Goal: Register for event/course

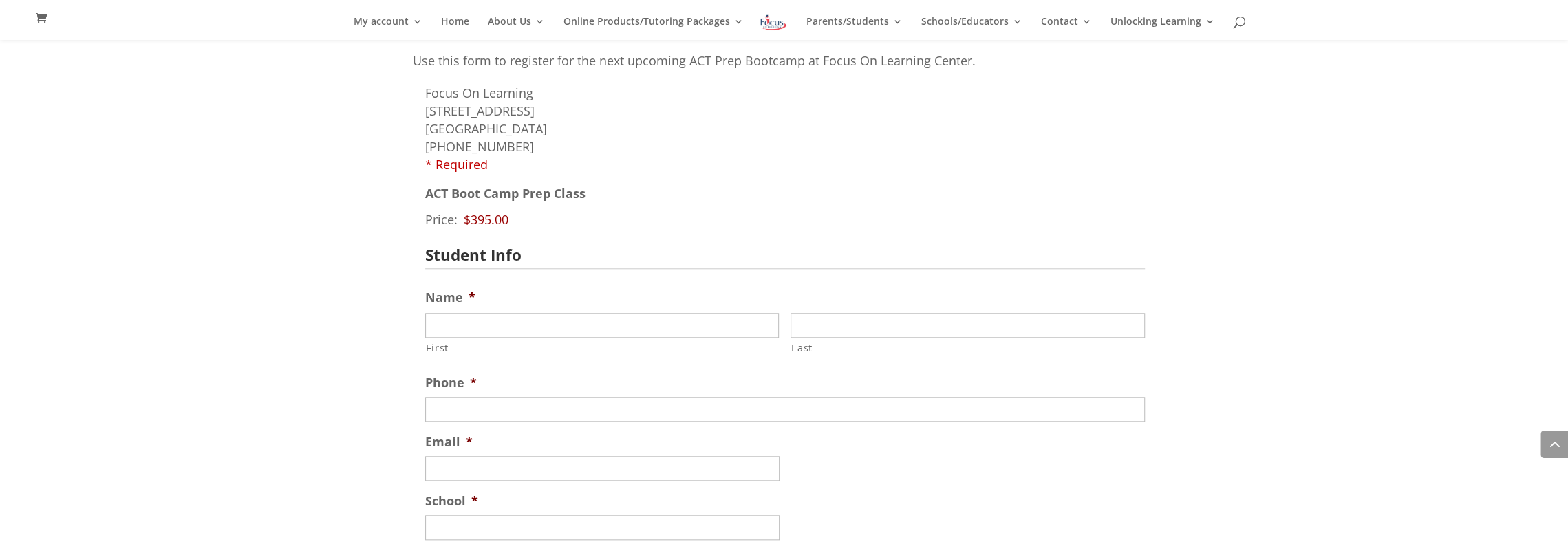
scroll to position [1125, 0]
click at [530, 328] on input "First" at bounding box center [603, 325] width 354 height 25
type input "DeOlu"
click at [905, 331] on input "Last" at bounding box center [968, 325] width 354 height 25
click at [911, 325] on input "Last" at bounding box center [968, 325] width 354 height 25
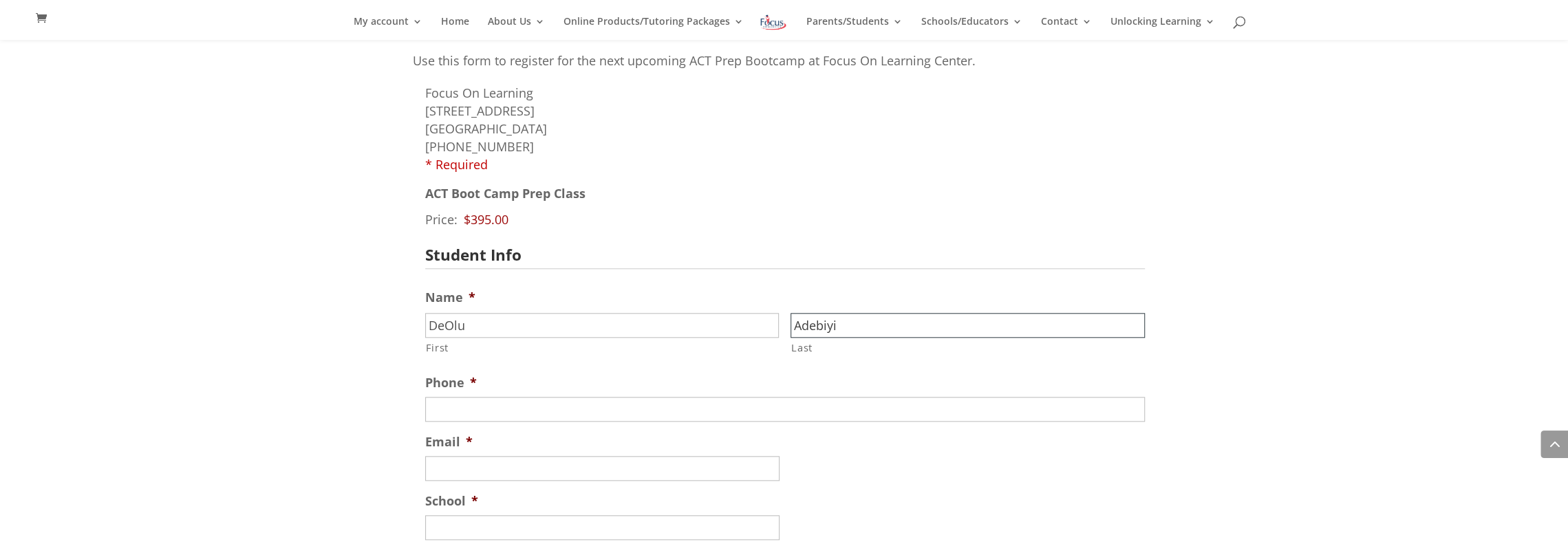
type input "Adebiyi"
click at [652, 411] on input "(___) ___-____" at bounding box center [785, 410] width 720 height 25
click at [445, 412] on input "(___) ___-____" at bounding box center [785, 410] width 720 height 25
type input "[PHONE_NUMBER]"
click at [1020, 466] on div at bounding box center [785, 469] width 720 height 25
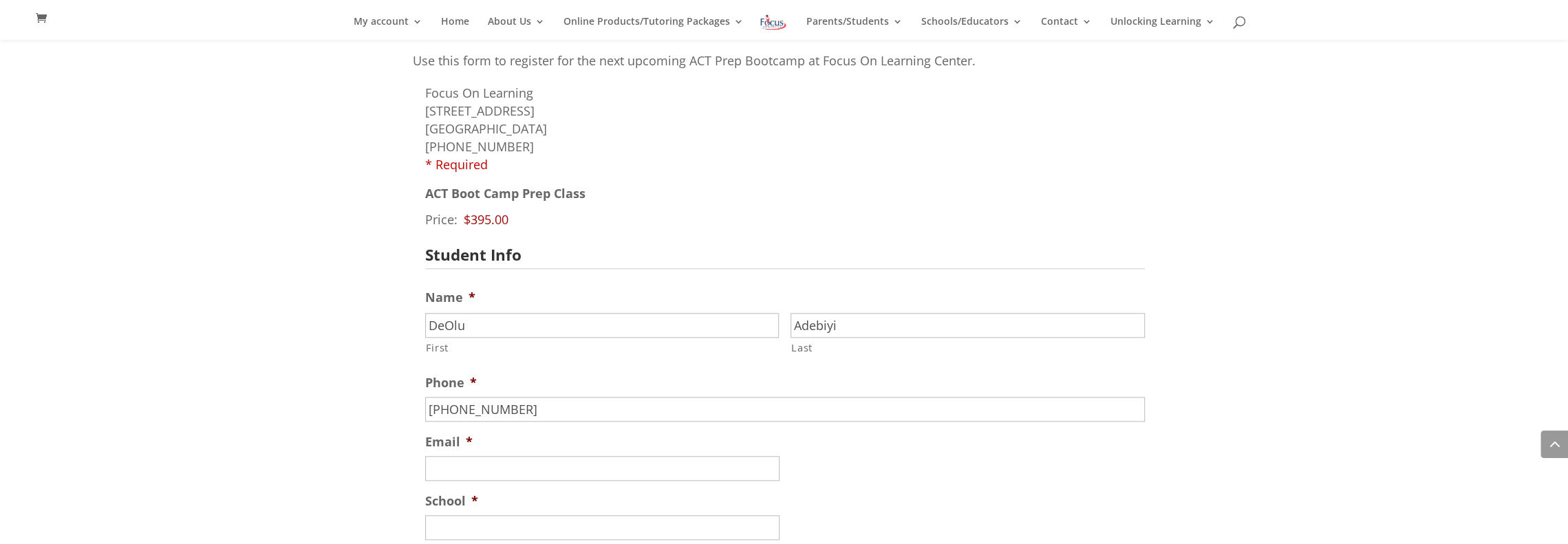
click at [507, 469] on input "Email *" at bounding box center [603, 469] width 354 height 25
click at [703, 352] on label "First" at bounding box center [603, 347] width 354 height 18
click at [703, 338] on input "DeOlu" at bounding box center [603, 325] width 354 height 25
click at [511, 476] on input "Email *" at bounding box center [603, 469] width 354 height 25
click at [483, 469] on input "Email *" at bounding box center [603, 469] width 354 height 25
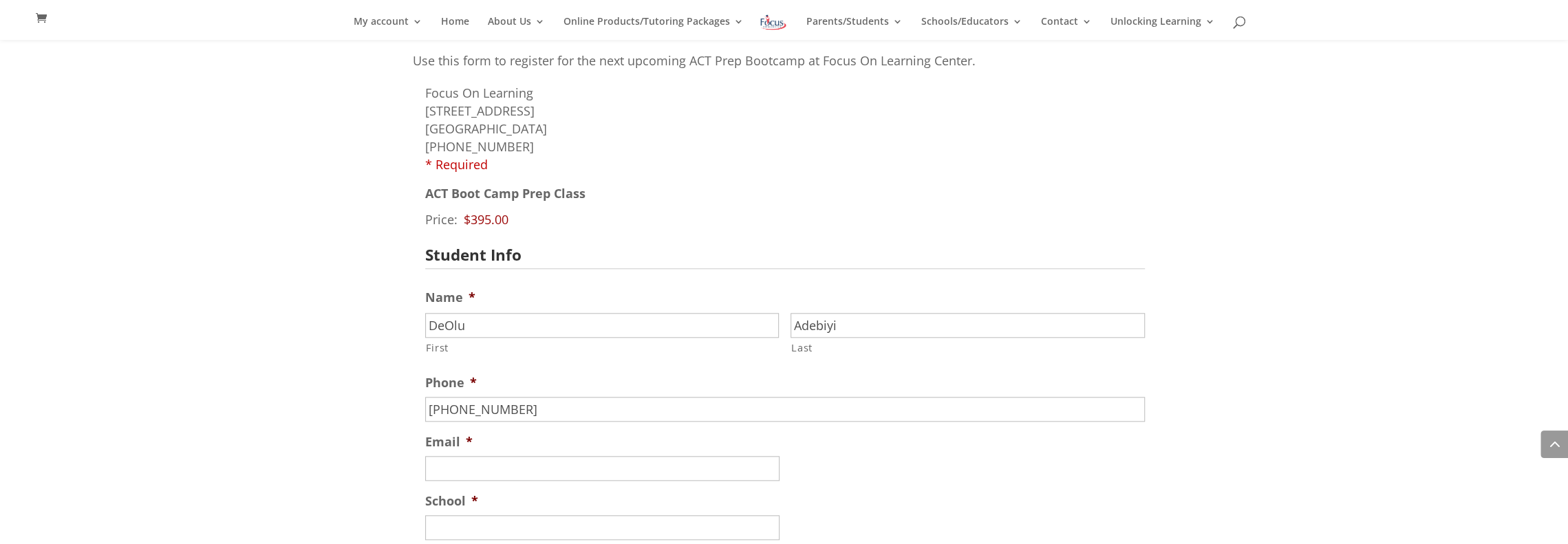
drag, startPoint x: 539, startPoint y: 463, endPoint x: 452, endPoint y: 466, distance: 87.1
click at [452, 466] on input "Email *" at bounding box center [603, 469] width 354 height 25
paste input "[EMAIL_ADDRESS][DOMAIN_NAME]"
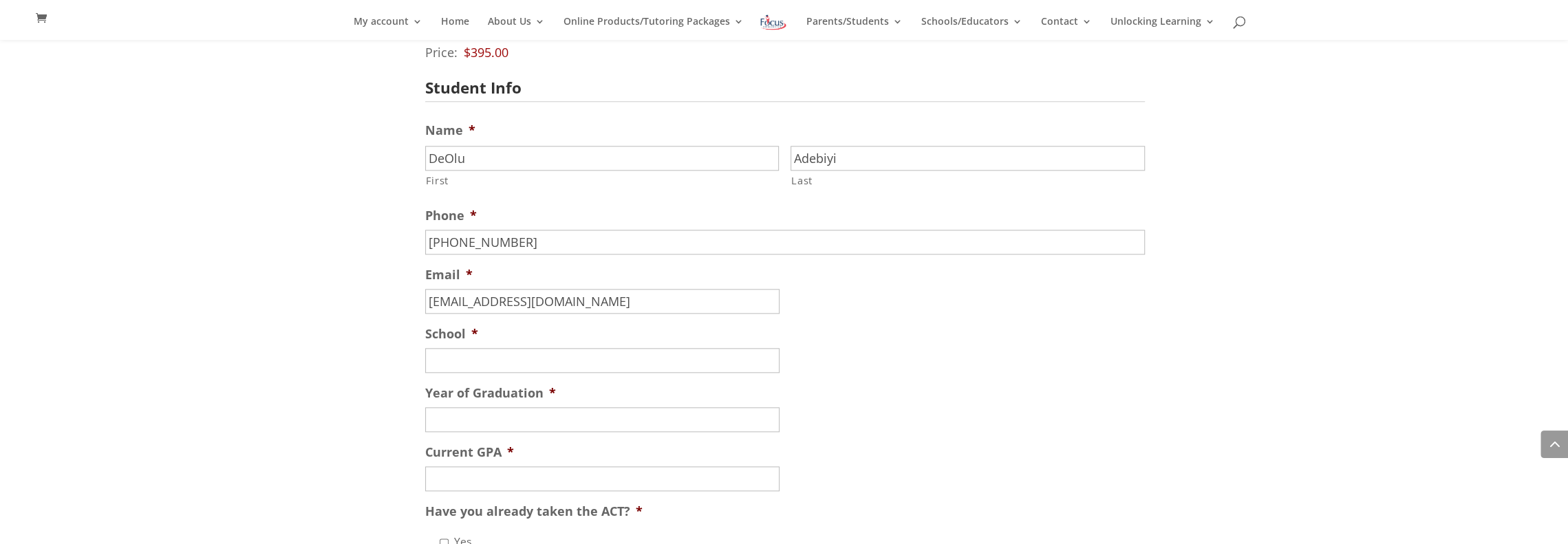
scroll to position [1293, 0]
type input "[EMAIL_ADDRESS][DOMAIN_NAME]"
click at [543, 359] on input "School *" at bounding box center [603, 360] width 354 height 25
type input "[GEOGRAPHIC_DATA], [GEOGRAPHIC_DATA] [GEOGRAPHIC_DATA]"
click at [549, 415] on input "Year of Graduation *" at bounding box center [603, 419] width 354 height 25
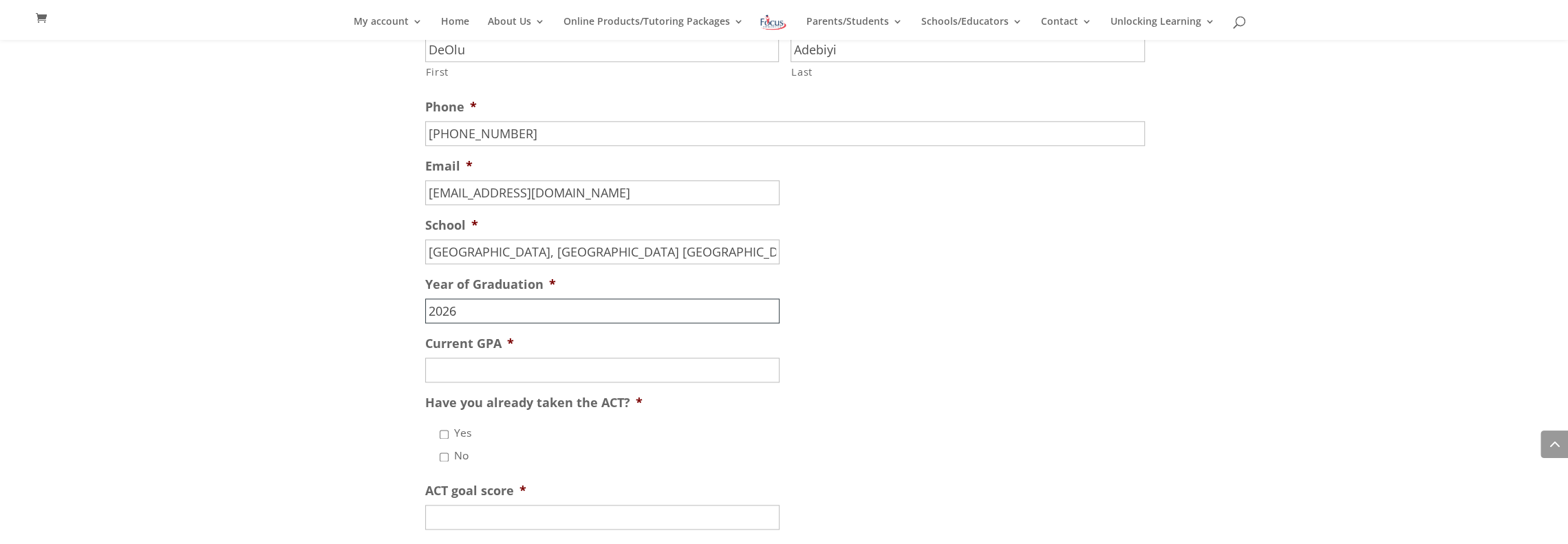
scroll to position [1407, 0]
type input "2026"
click at [539, 372] on input "Current GPA *" at bounding box center [603, 365] width 354 height 25
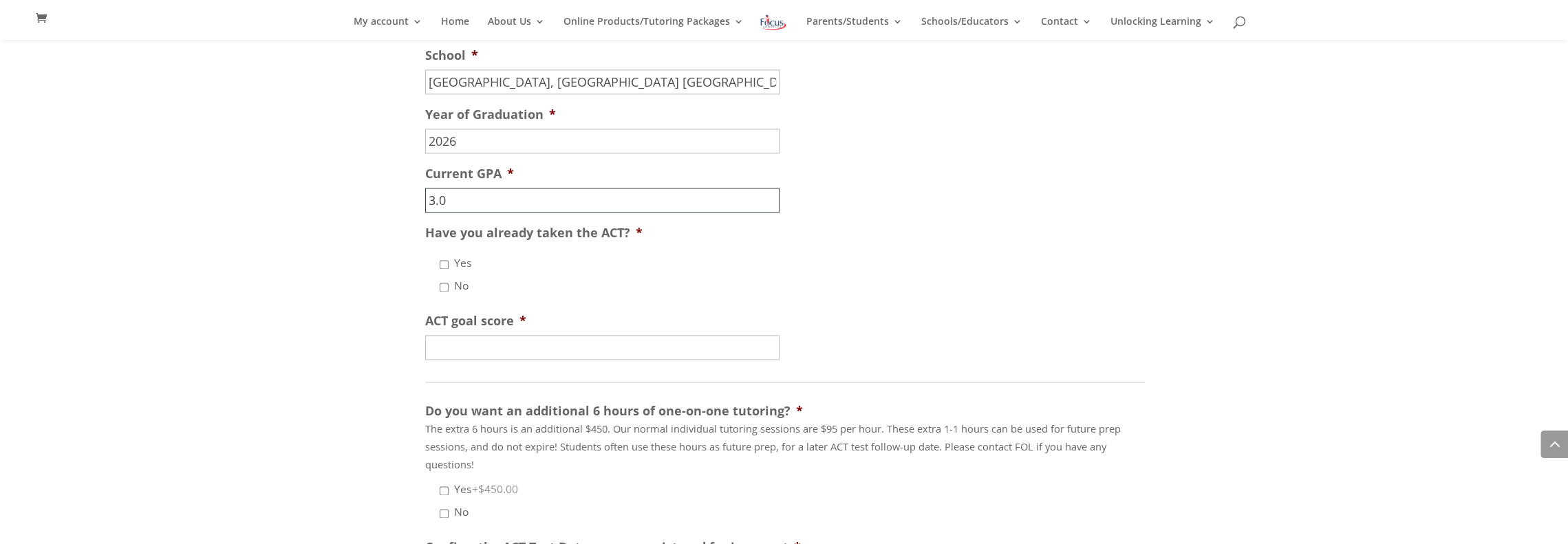
scroll to position [1575, 0]
type input "3.0"
click at [444, 285] on input "No" at bounding box center [444, 283] width 9 height 9
checkbox input "true"
click at [485, 345] on input "ACT goal score *" at bounding box center [603, 344] width 354 height 25
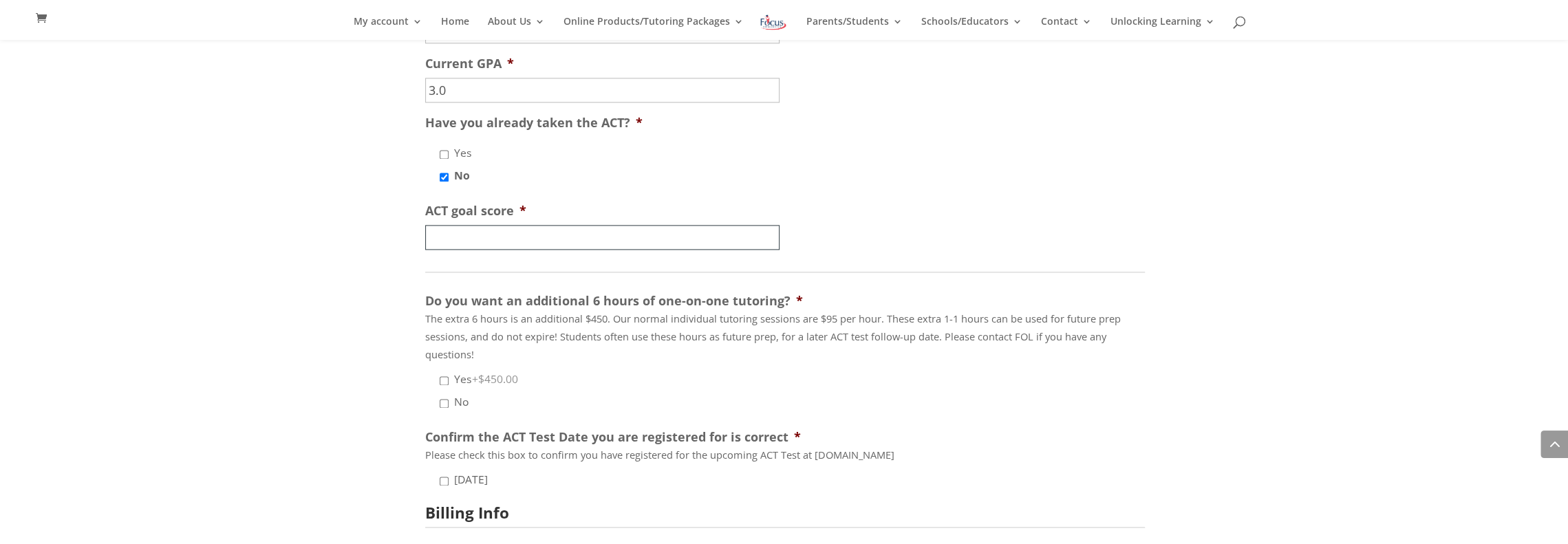
scroll to position [1689, 0]
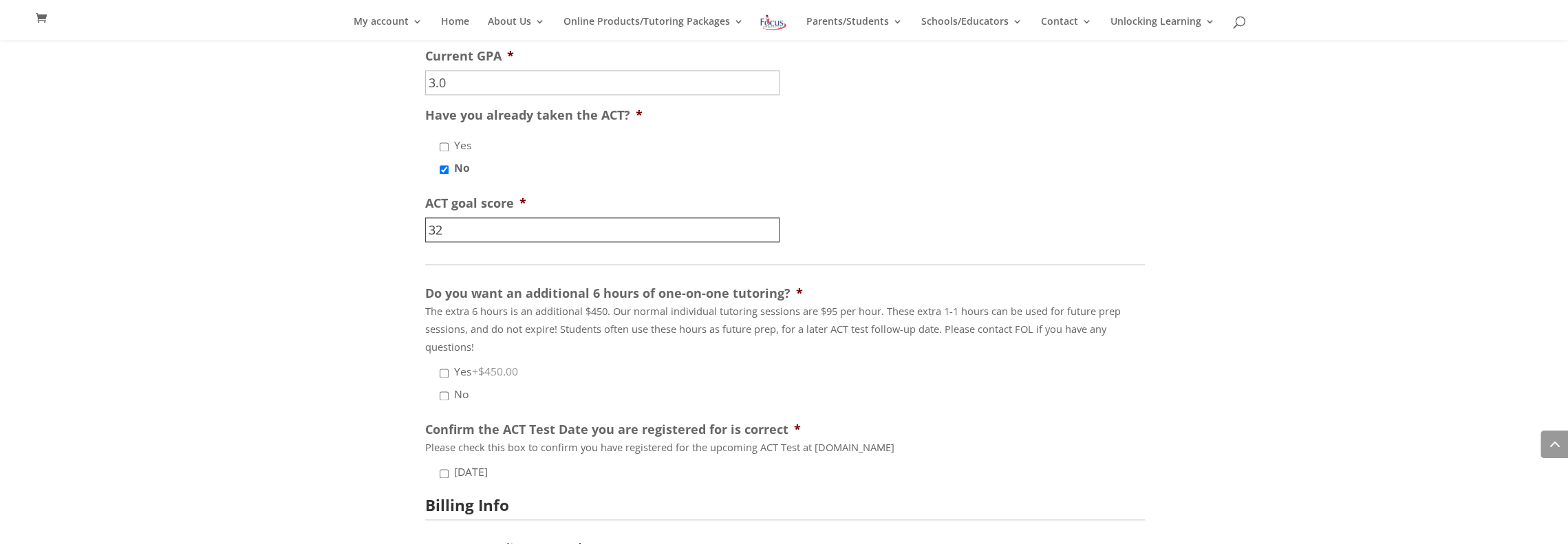
type input "32"
click at [1031, 498] on ul "Focus On Learning [STREET_ADDRESS] [PHONE_NUMBER] * Required ACT Boot Camp Prep…" at bounding box center [785, 178] width 743 height 1316
click at [438, 397] on ul "Yes +$450.00 No" at bounding box center [791, 385] width 731 height 48
click at [443, 402] on li "No" at bounding box center [798, 394] width 717 height 17
click at [442, 397] on input "No" at bounding box center [444, 396] width 9 height 9
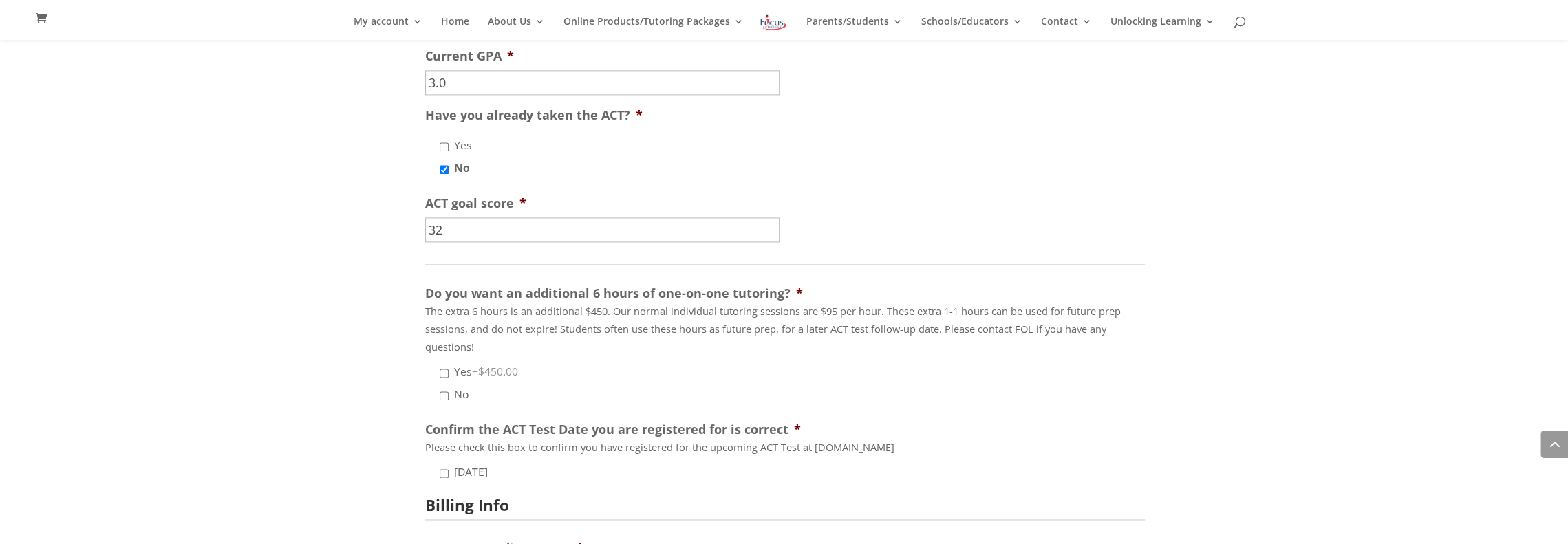
checkbox input "true"
click at [450, 476] on li "October 18th, 2025" at bounding box center [798, 472] width 717 height 17
click at [446, 475] on input "October 18th, 2025" at bounding box center [444, 474] width 9 height 9
checkbox input "true"
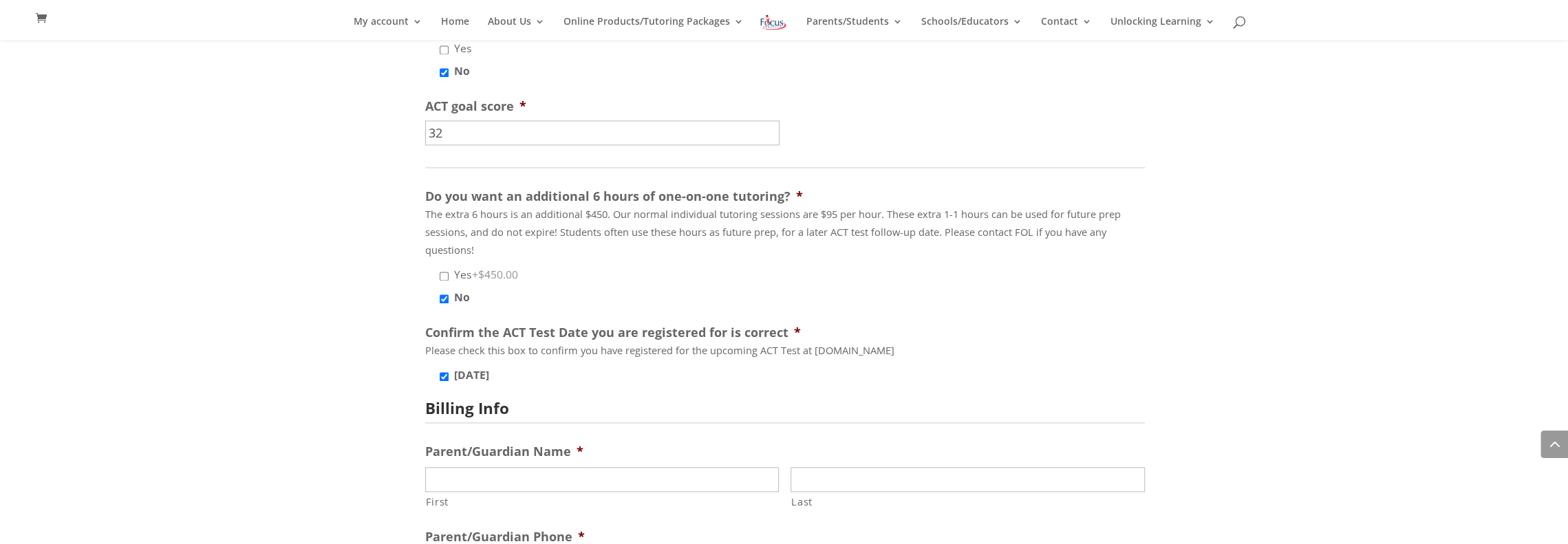
scroll to position [1857, 0]
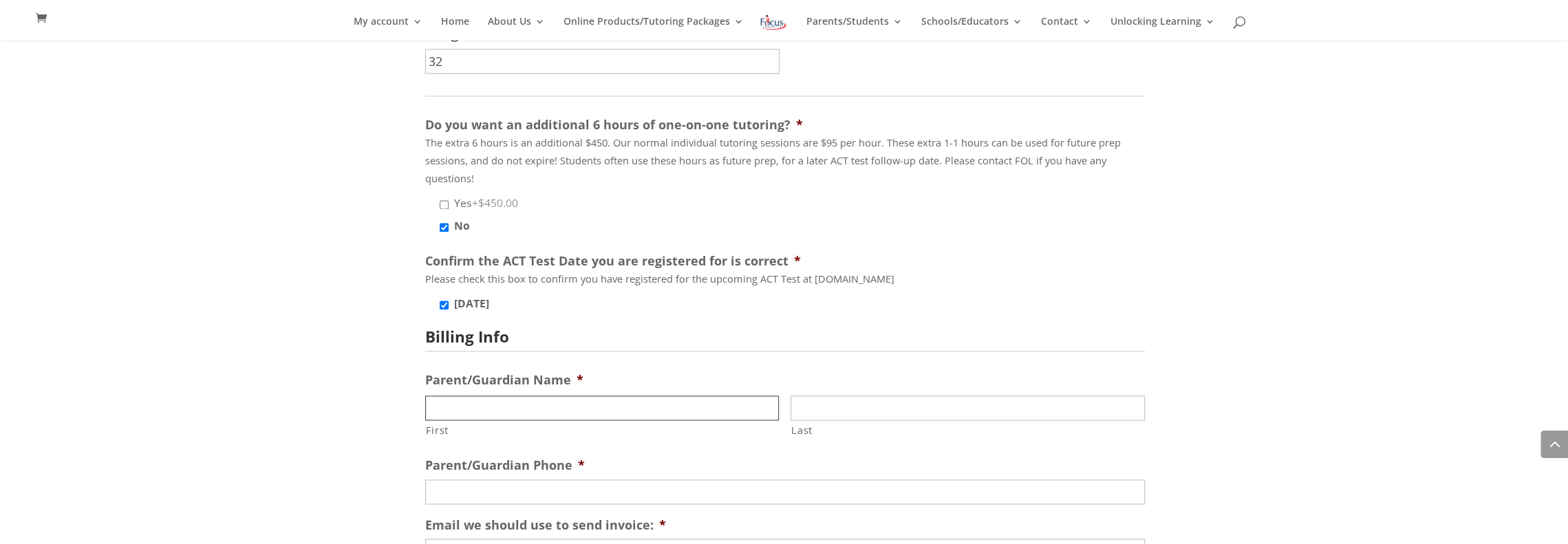
click at [527, 419] on input "First" at bounding box center [603, 408] width 354 height 25
click at [573, 412] on input "First" at bounding box center [603, 408] width 354 height 25
type input "Ade"
click at [847, 419] on input "Last" at bounding box center [968, 408] width 354 height 25
type input "Adebiyi"
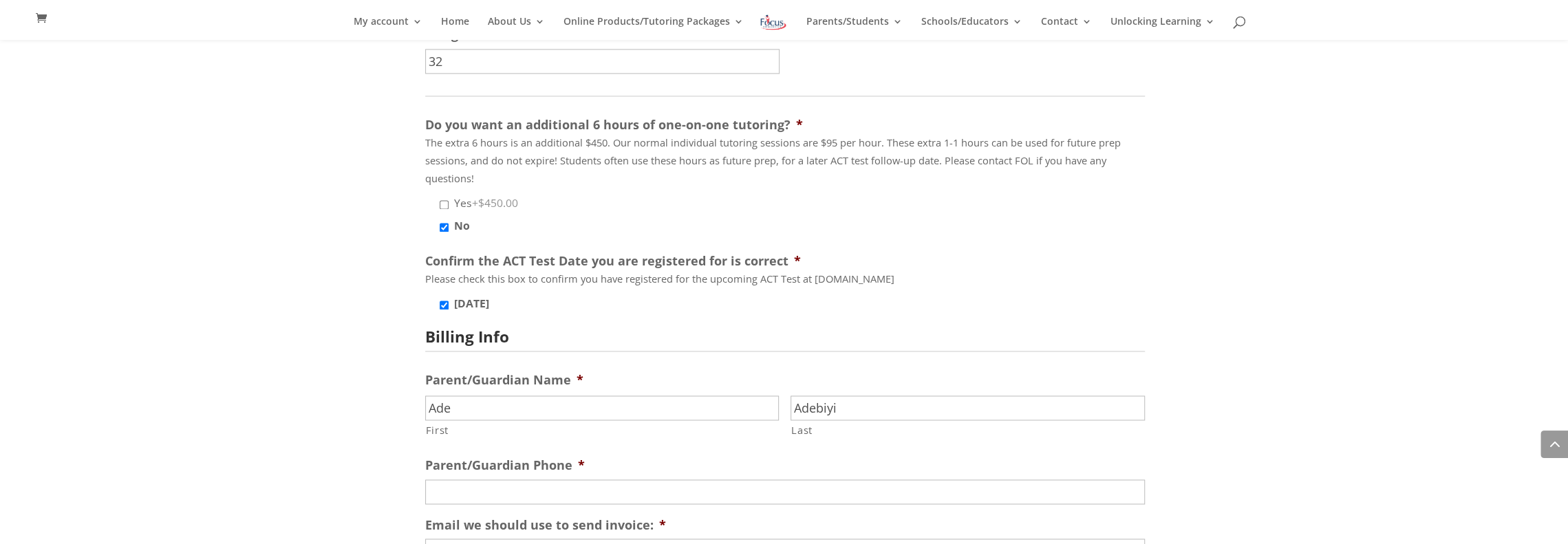
click at [734, 444] on span "Ade First" at bounding box center [608, 420] width 365 height 51
click at [589, 494] on input "(___) ___-____" at bounding box center [785, 492] width 720 height 25
click at [439, 499] on input "(___) ___-____" at bounding box center [785, 492] width 720 height 25
drag, startPoint x: 515, startPoint y: 498, endPoint x: 309, endPoint y: 440, distance: 214.0
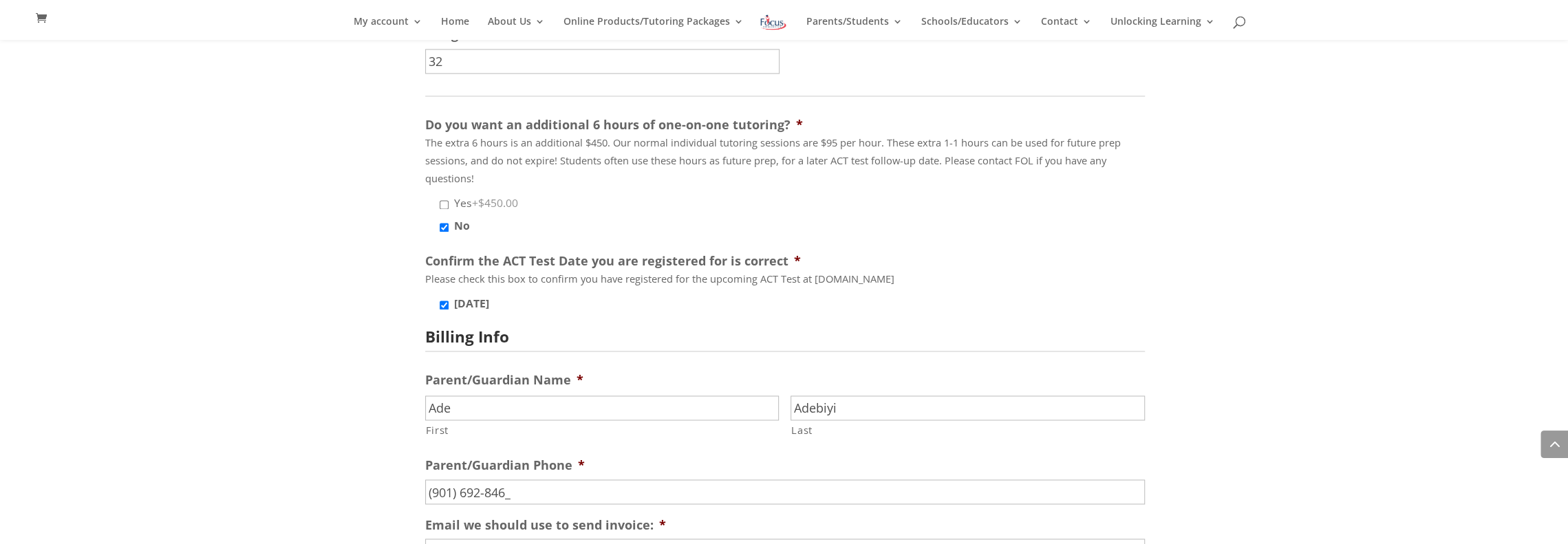
type input "(901) 692-8461"
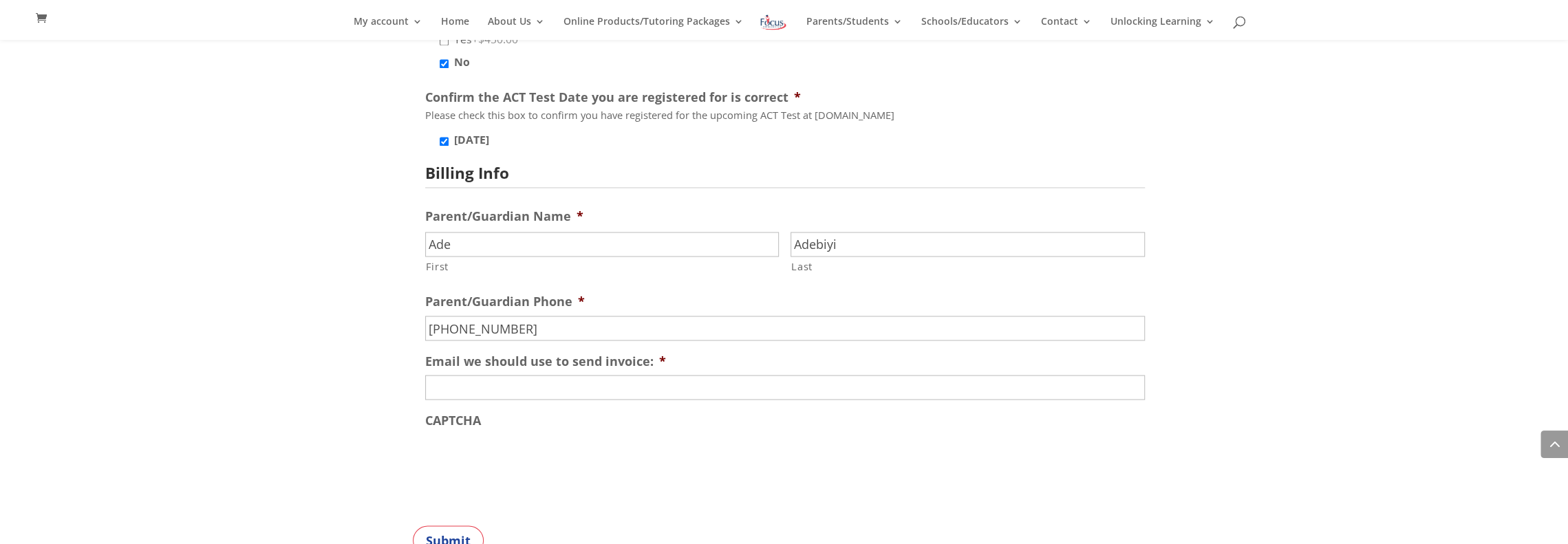
scroll to position [2024, 0]
click at [722, 383] on input "Email we should use to send invoice: *" at bounding box center [785, 385] width 720 height 25
type input "adebo.adebiyi@gmail.com"
click at [812, 476] on div at bounding box center [785, 459] width 720 height 54
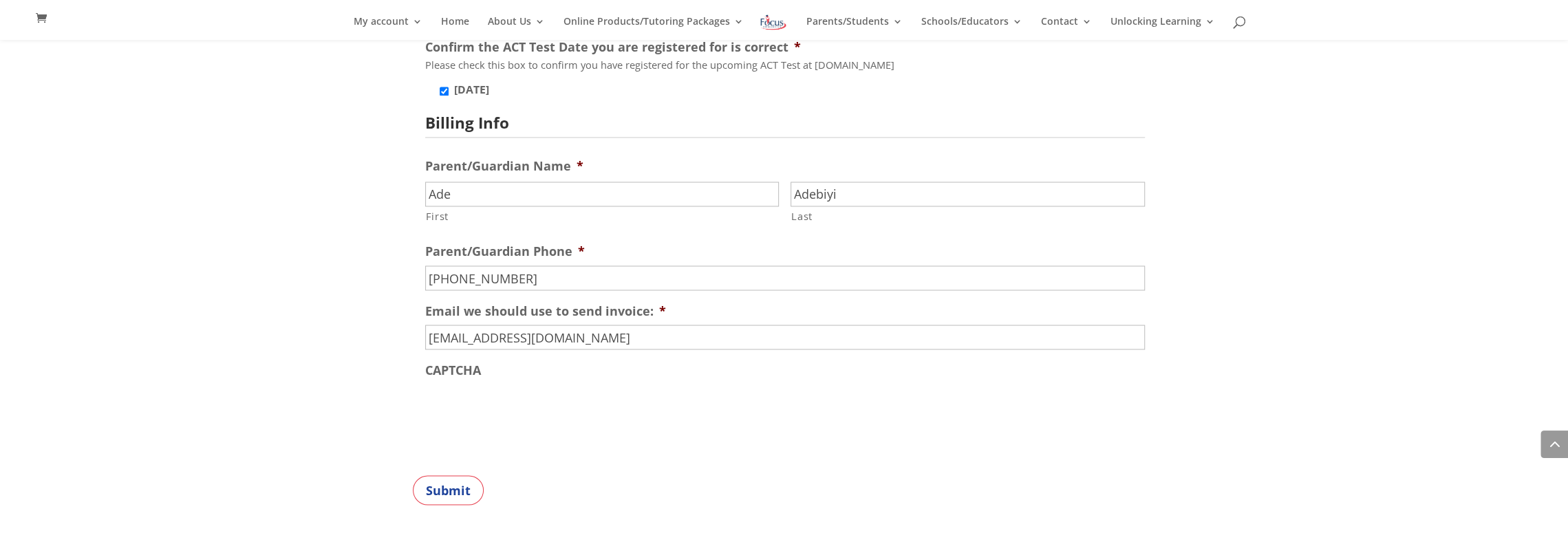
scroll to position [2074, 0]
click at [437, 481] on input "Submit" at bounding box center [448, 488] width 71 height 30
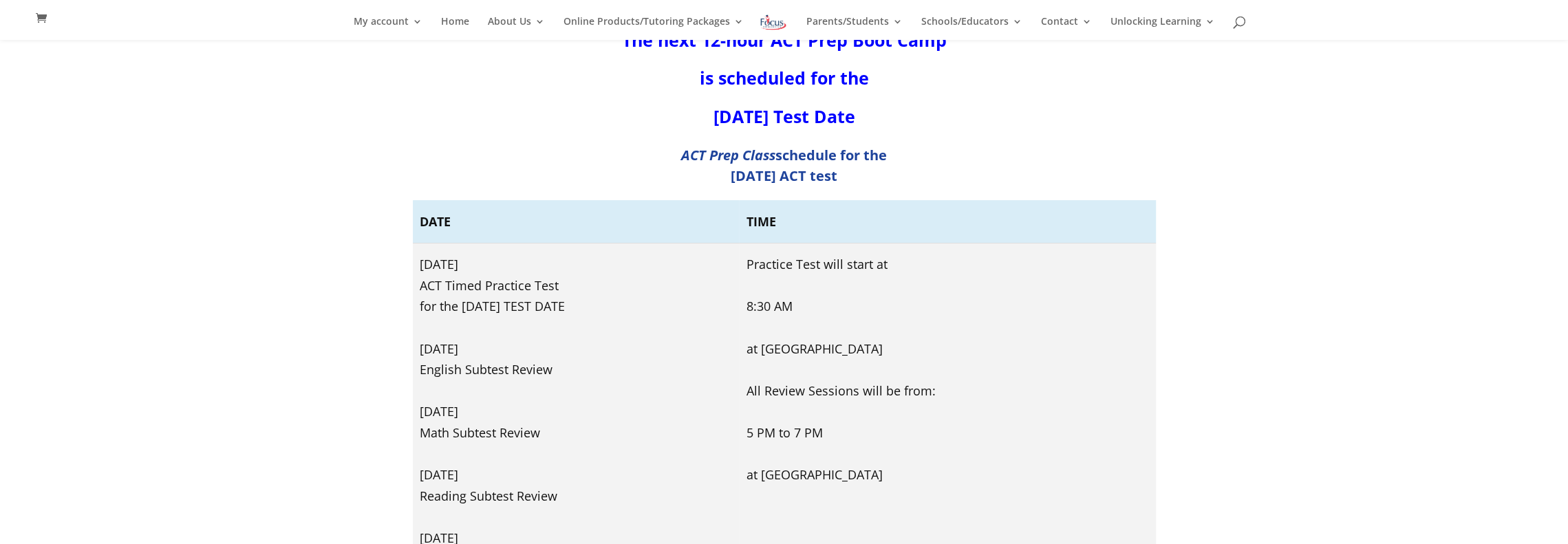
scroll to position [223, 0]
drag, startPoint x: 805, startPoint y: 347, endPoint x: 994, endPoint y: 349, distance: 189.0
click at [994, 349] on td "Practice Test will start at 8:30 AM at [GEOGRAPHIC_DATA] All Review Sessions wi…" at bounding box center [947, 410] width 416 height 337
click at [1115, 347] on td "Practice Test will start at 8:30 AM at [GEOGRAPHIC_DATA] All Review Sessions wi…" at bounding box center [947, 410] width 416 height 337
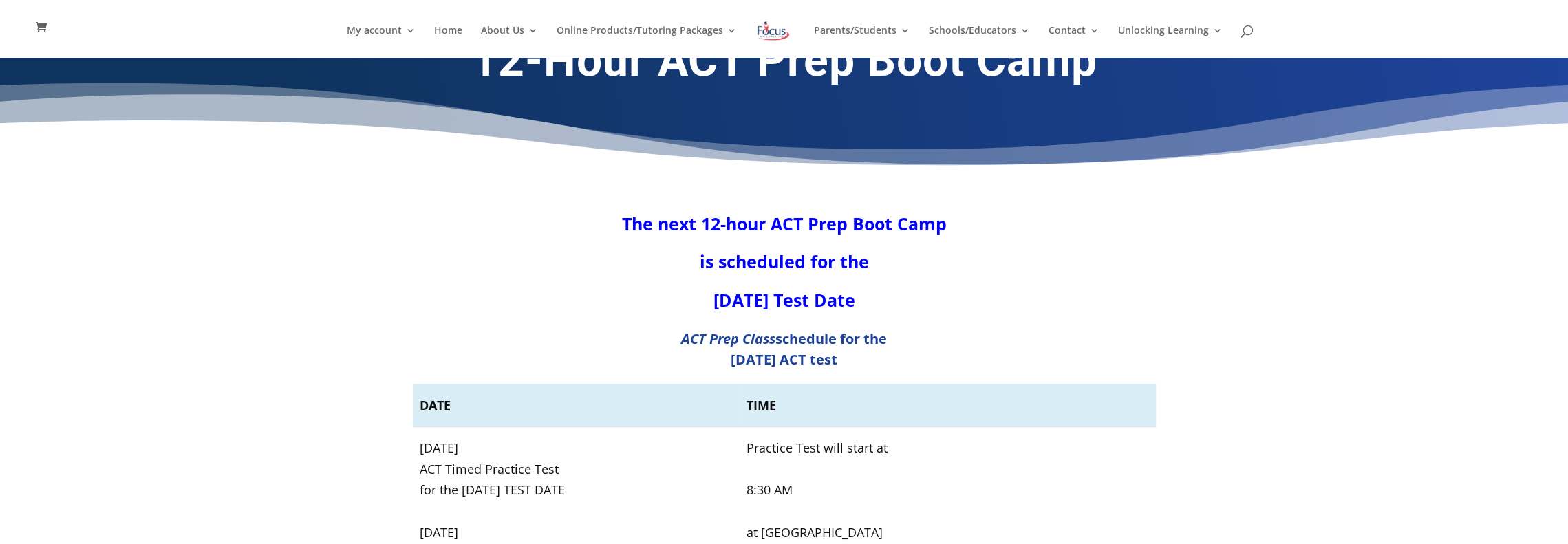
scroll to position [0, 0]
